Goal: Transaction & Acquisition: Book appointment/travel/reservation

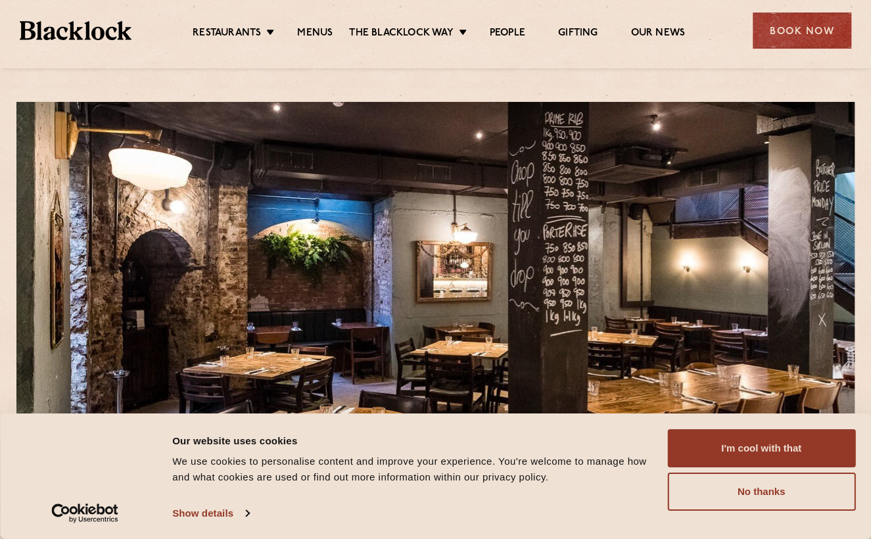
click at [762, 449] on button "I'm cool with that" at bounding box center [761, 448] width 188 height 38
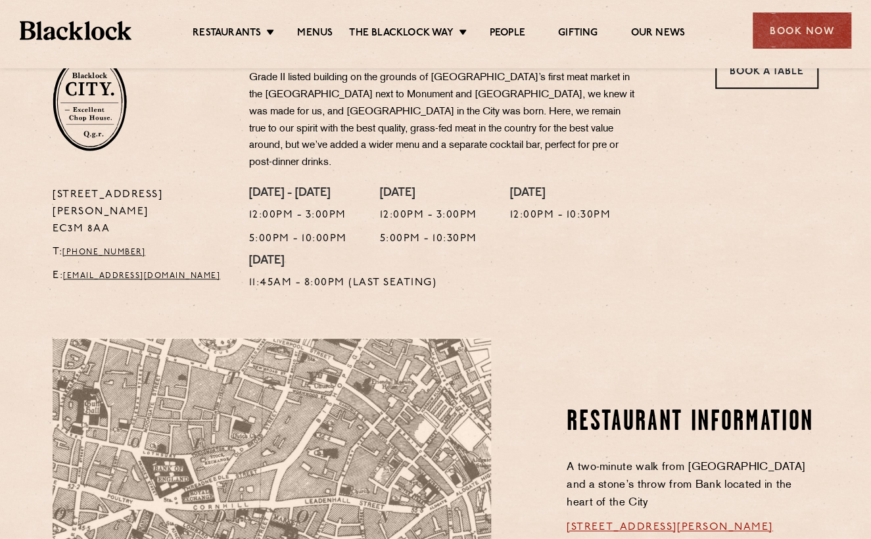
scroll to position [327, 0]
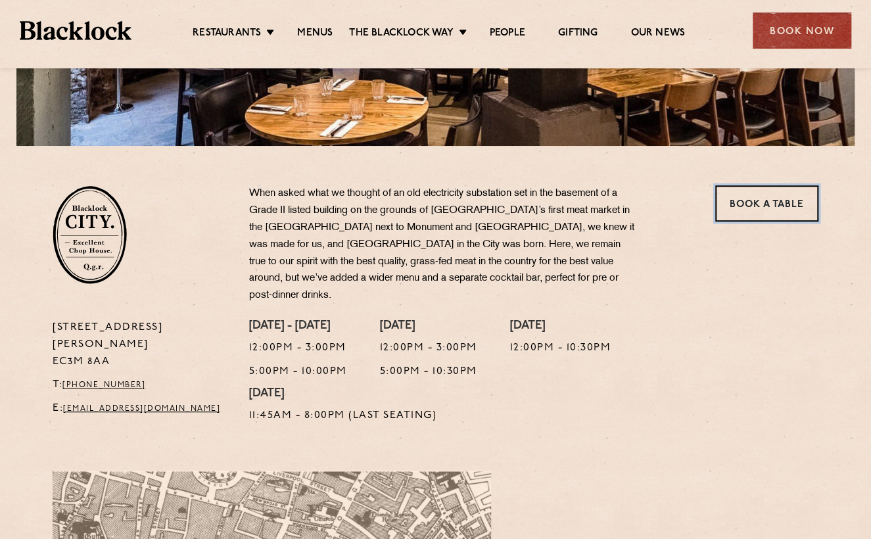
click at [771, 200] on link "Book a Table" at bounding box center [766, 203] width 103 height 36
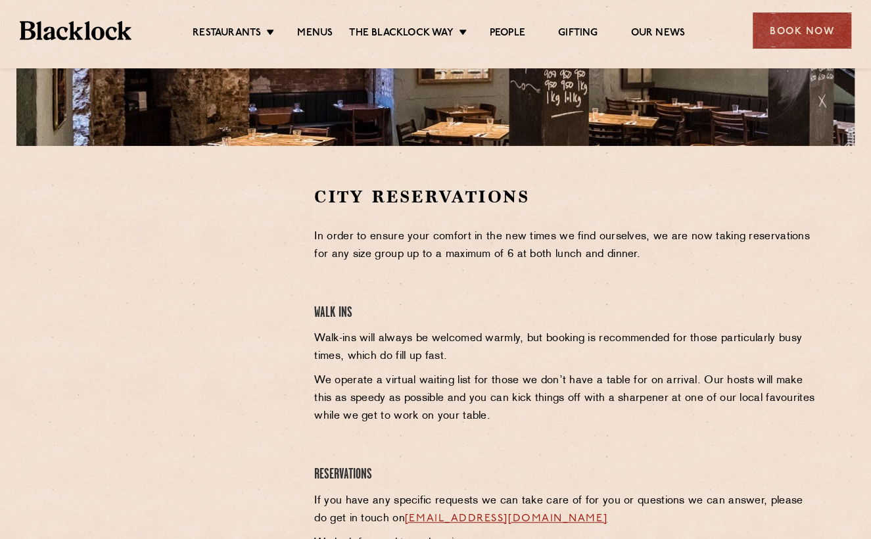
scroll to position [327, 0]
